Goal: Task Accomplishment & Management: Use online tool/utility

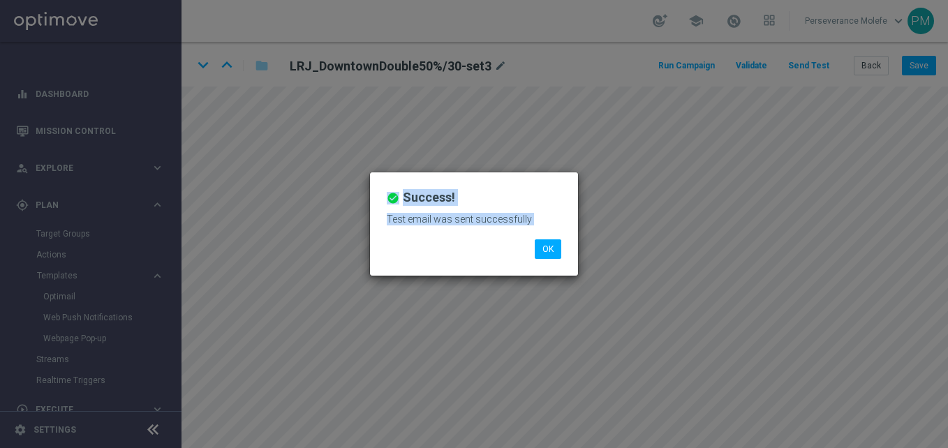
click at [541, 246] on button "OK" at bounding box center [548, 250] width 27 height 20
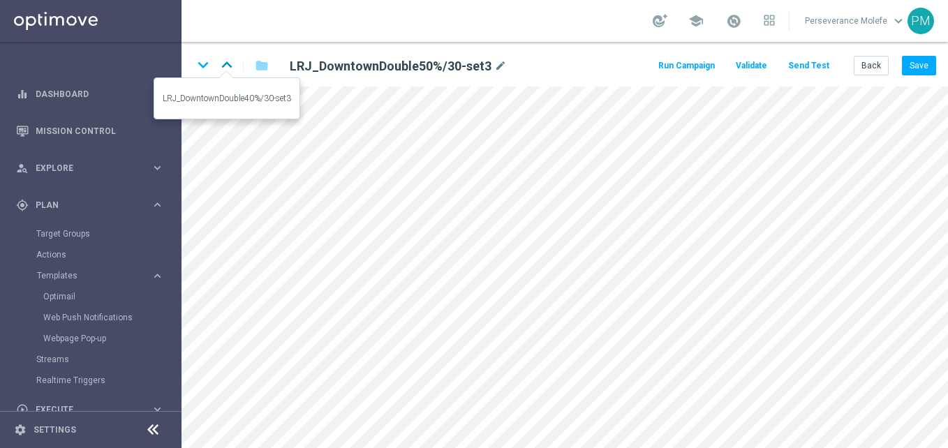
click at [228, 59] on icon "keyboard_arrow_up" at bounding box center [226, 64] width 21 height 21
click at [201, 61] on icon "keyboard_arrow_down" at bounding box center [203, 64] width 21 height 21
click at [207, 69] on icon "keyboard_arrow_down" at bounding box center [203, 64] width 21 height 21
click at [860, 67] on button "Back" at bounding box center [871, 66] width 35 height 20
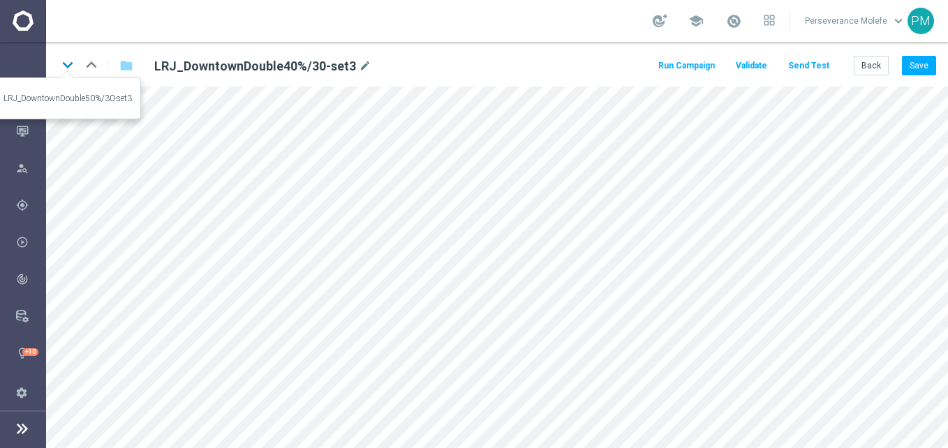
click at [66, 59] on icon "keyboard_arrow_down" at bounding box center [67, 64] width 21 height 21
